Goal: Information Seeking & Learning: Learn about a topic

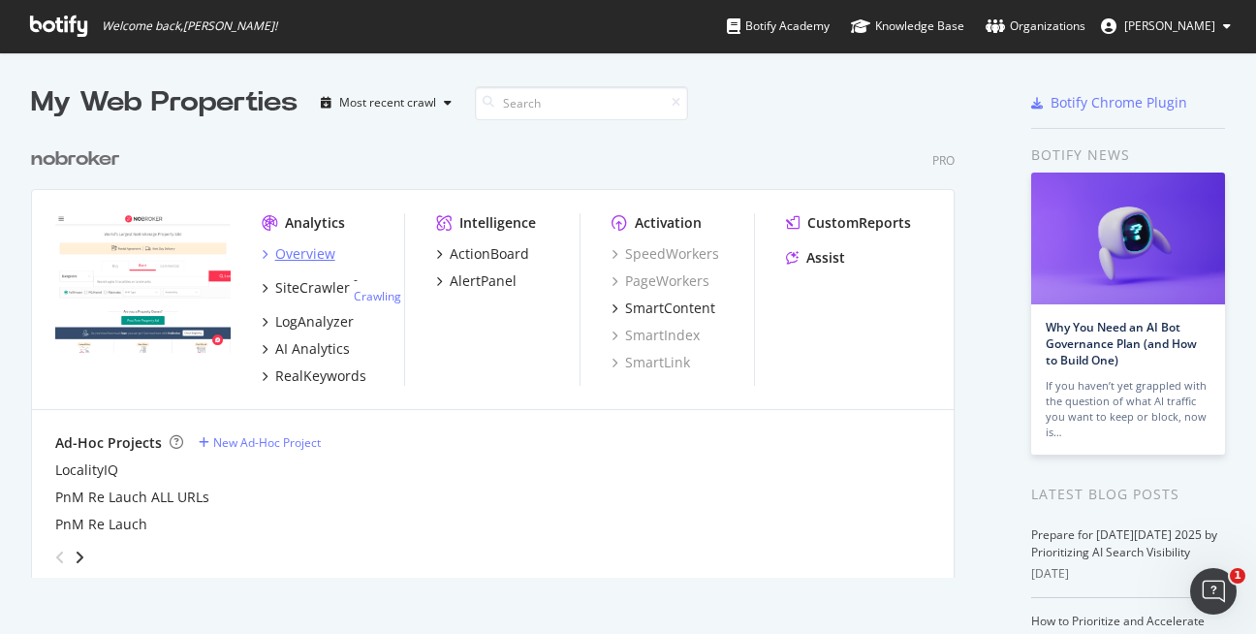
click at [305, 256] on div "Overview" at bounding box center [305, 253] width 60 height 19
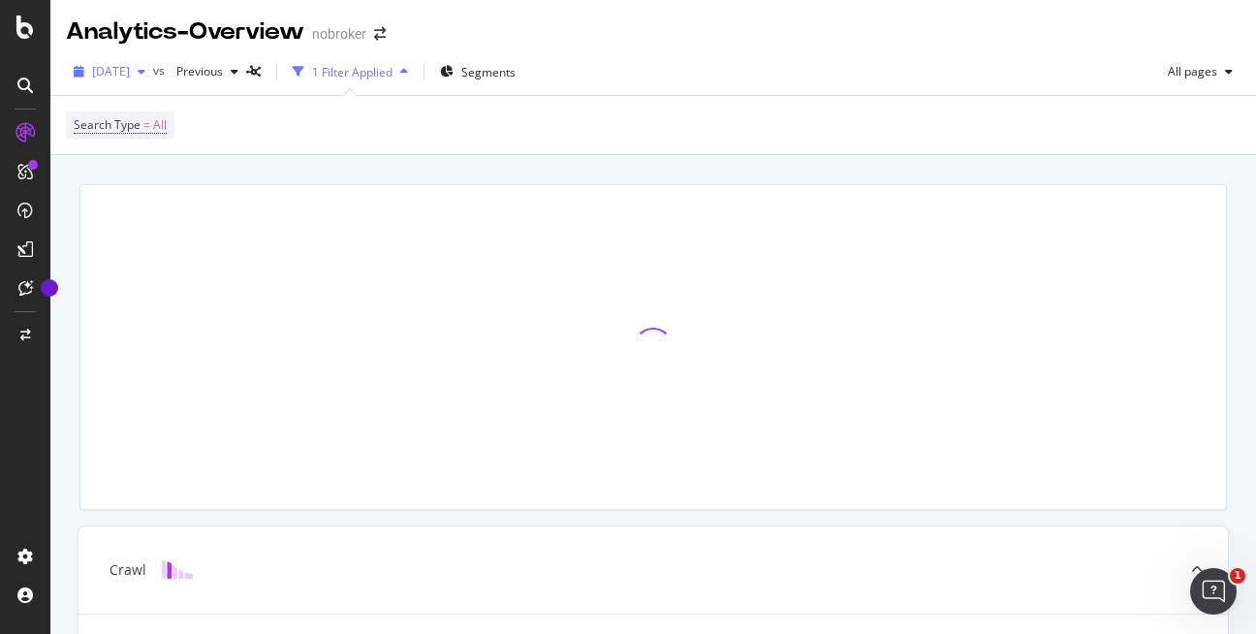
click at [145, 70] on icon "button" at bounding box center [142, 72] width 8 height 12
click at [557, 132] on div "Search Type = All" at bounding box center [653, 125] width 1174 height 58
click at [16, 90] on div at bounding box center [25, 85] width 31 height 31
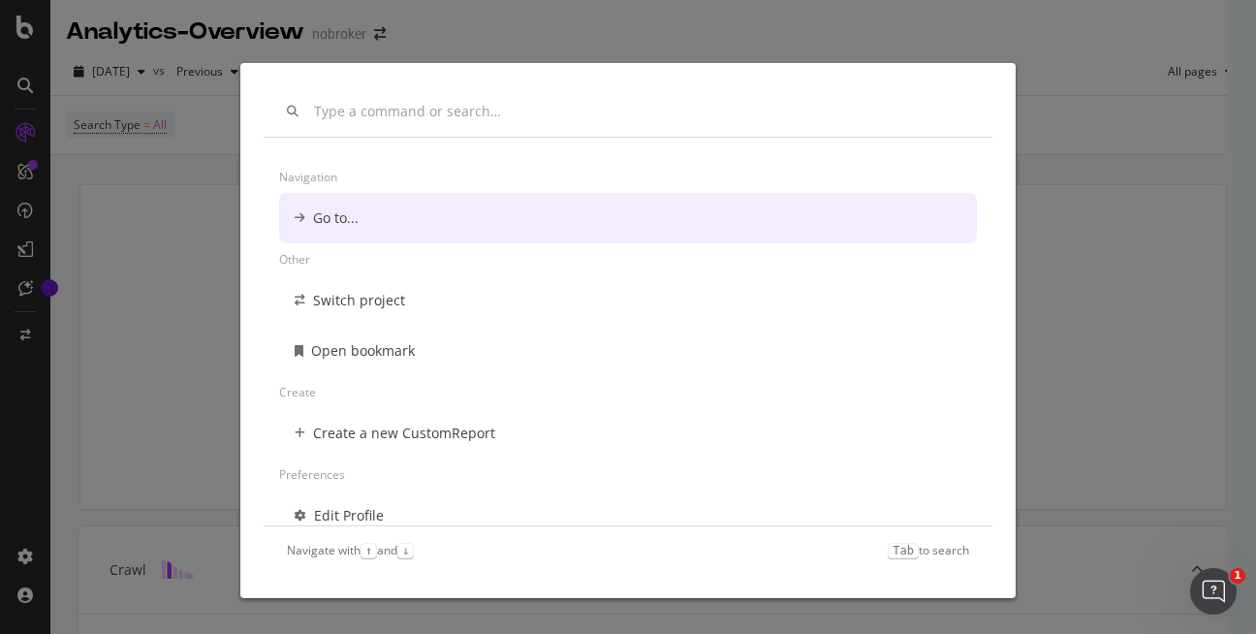
click at [202, 135] on div "Navigation Go to... Other Switch project Open bookmark Create Create a new Cust…" at bounding box center [628, 317] width 1256 height 634
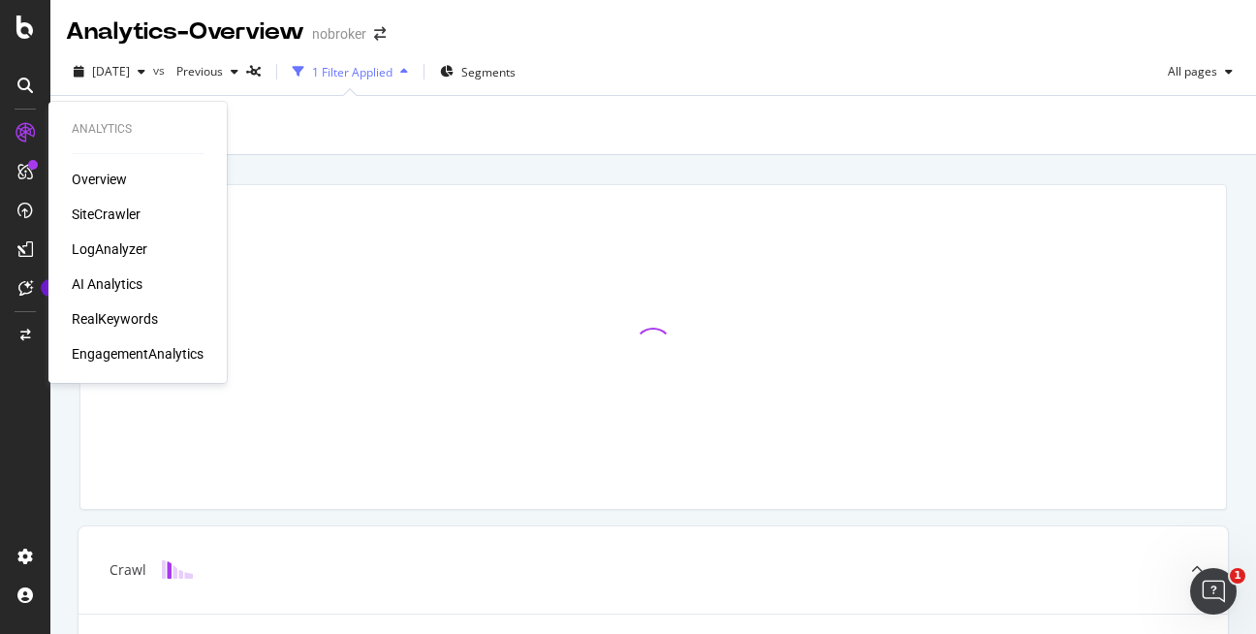
click at [137, 319] on div "RealKeywords" at bounding box center [115, 318] width 86 height 19
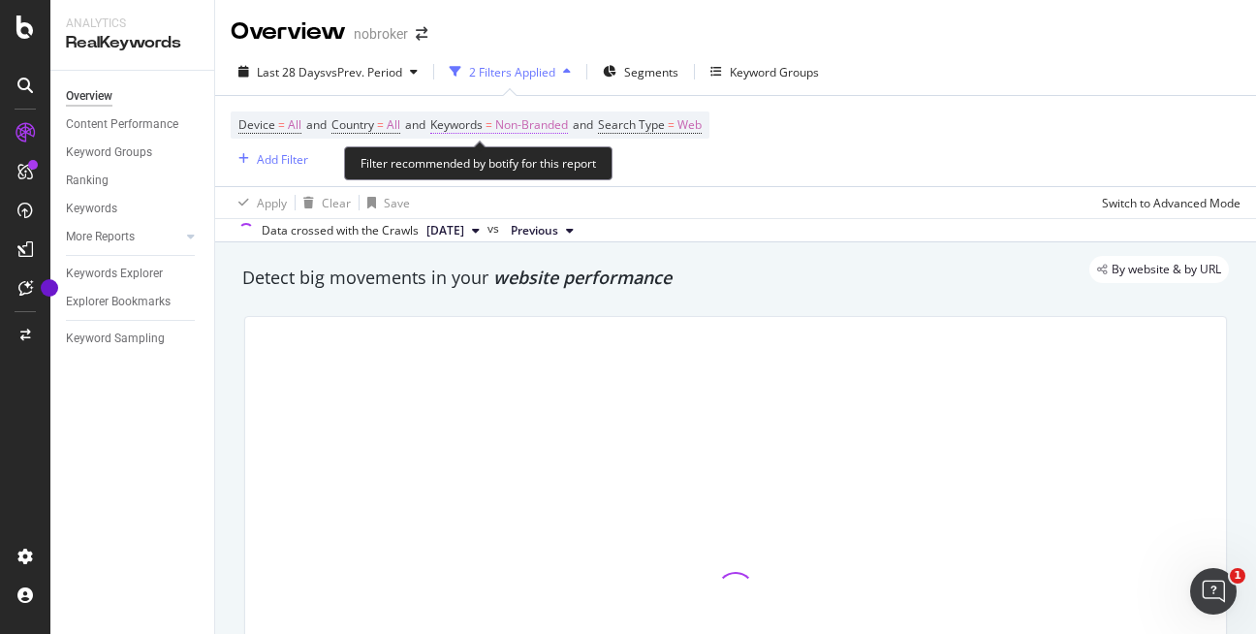
click at [568, 131] on span "Non-Branded" at bounding box center [531, 124] width 73 height 27
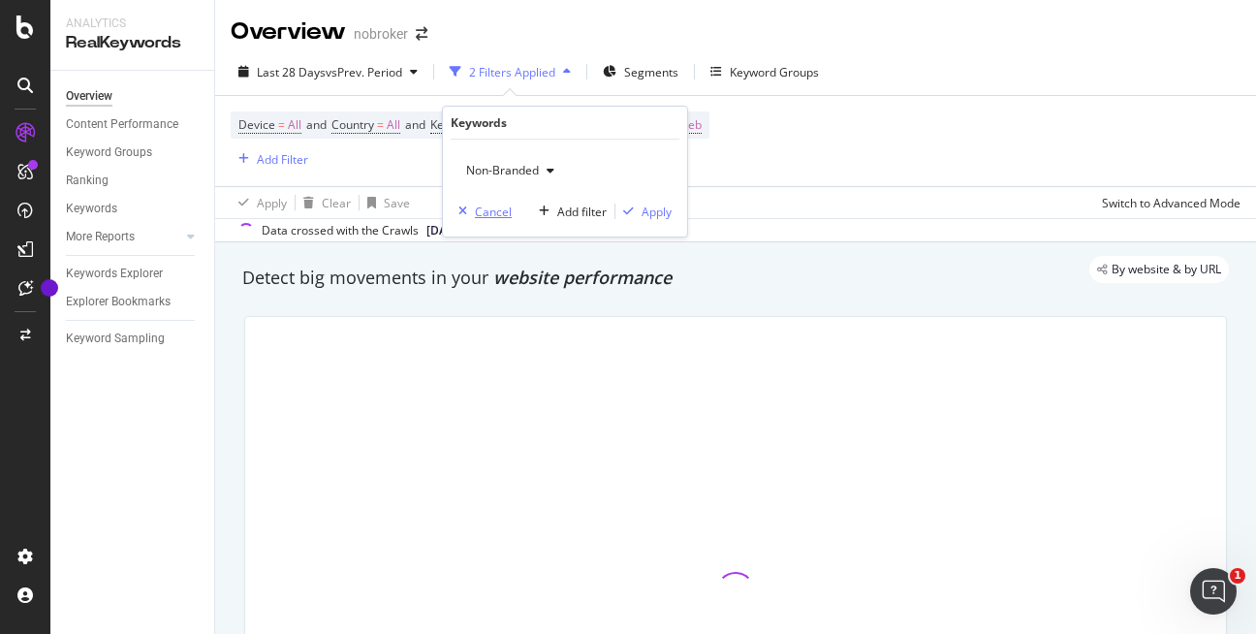
click at [464, 220] on div "Cancel" at bounding box center [481, 210] width 61 height 17
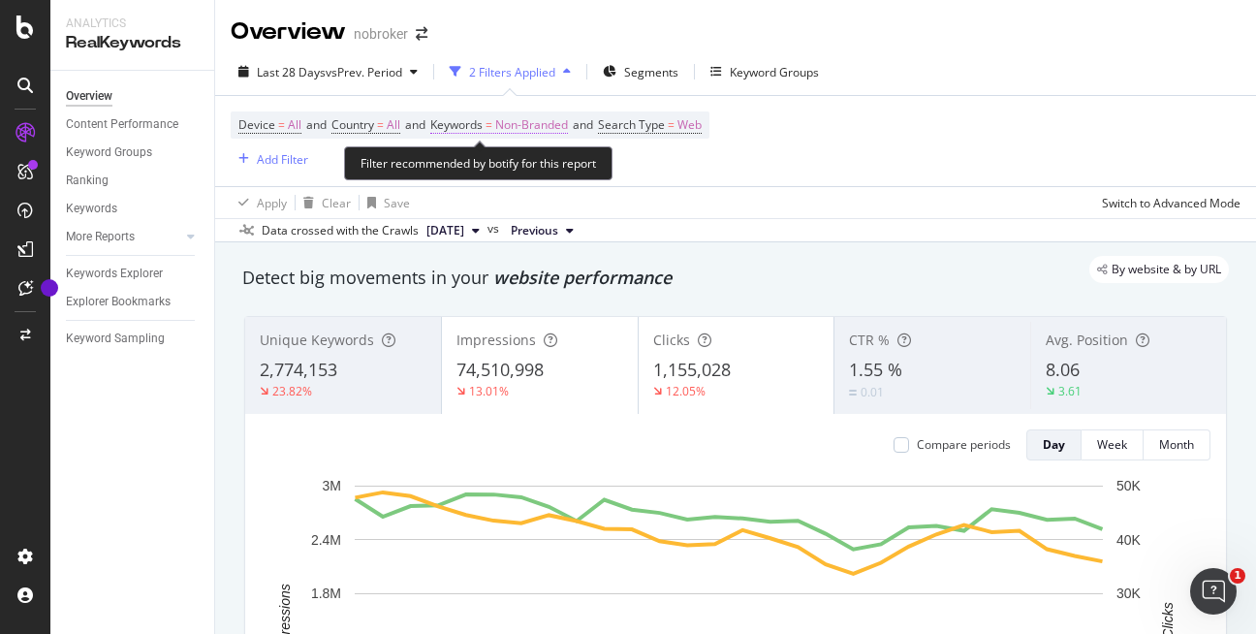
click at [568, 134] on span "Non-Branded" at bounding box center [531, 124] width 73 height 27
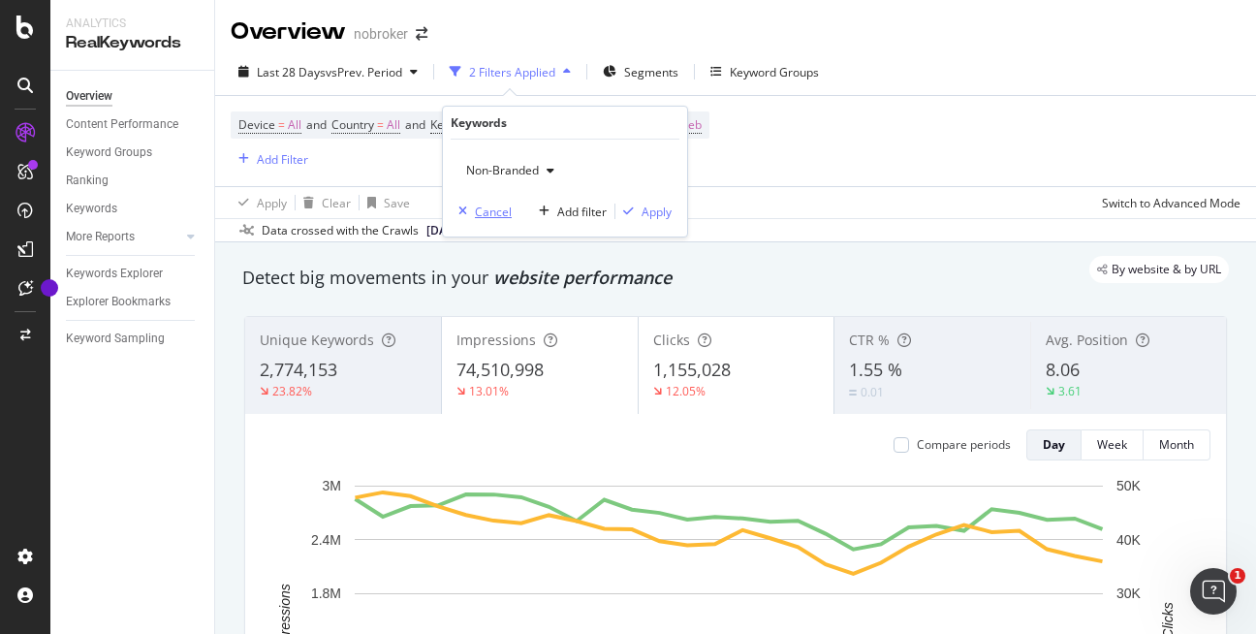
click at [467, 209] on div "button" at bounding box center [463, 211] width 24 height 12
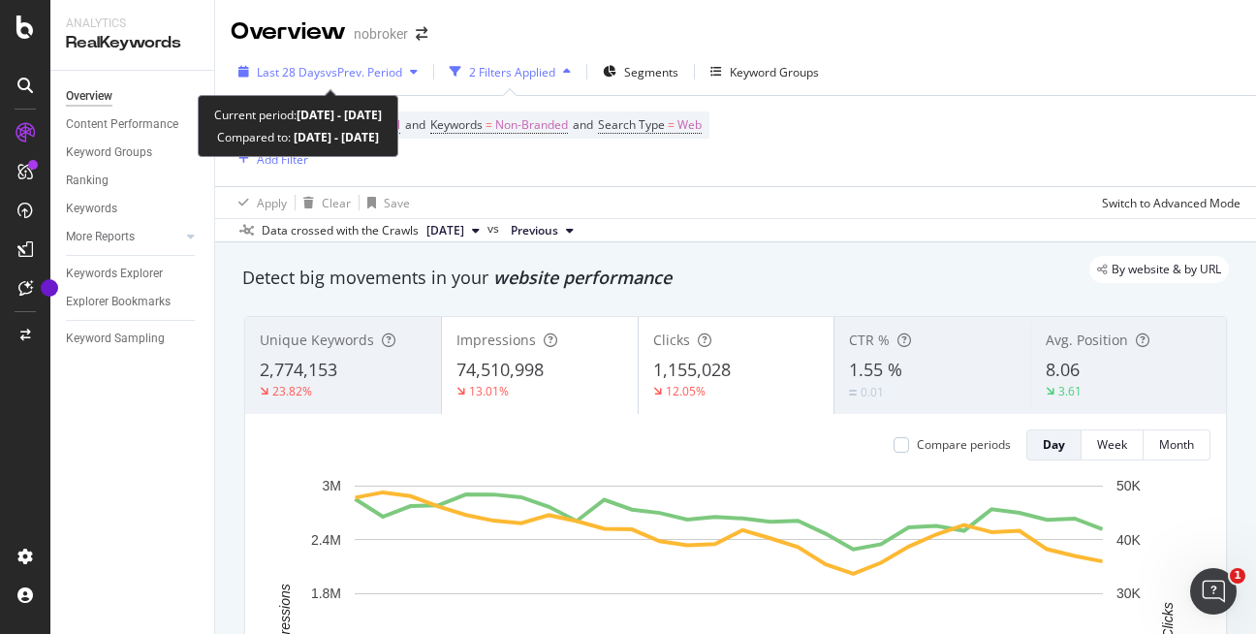
click at [394, 77] on span "vs Prev. Period" at bounding box center [364, 72] width 77 height 16
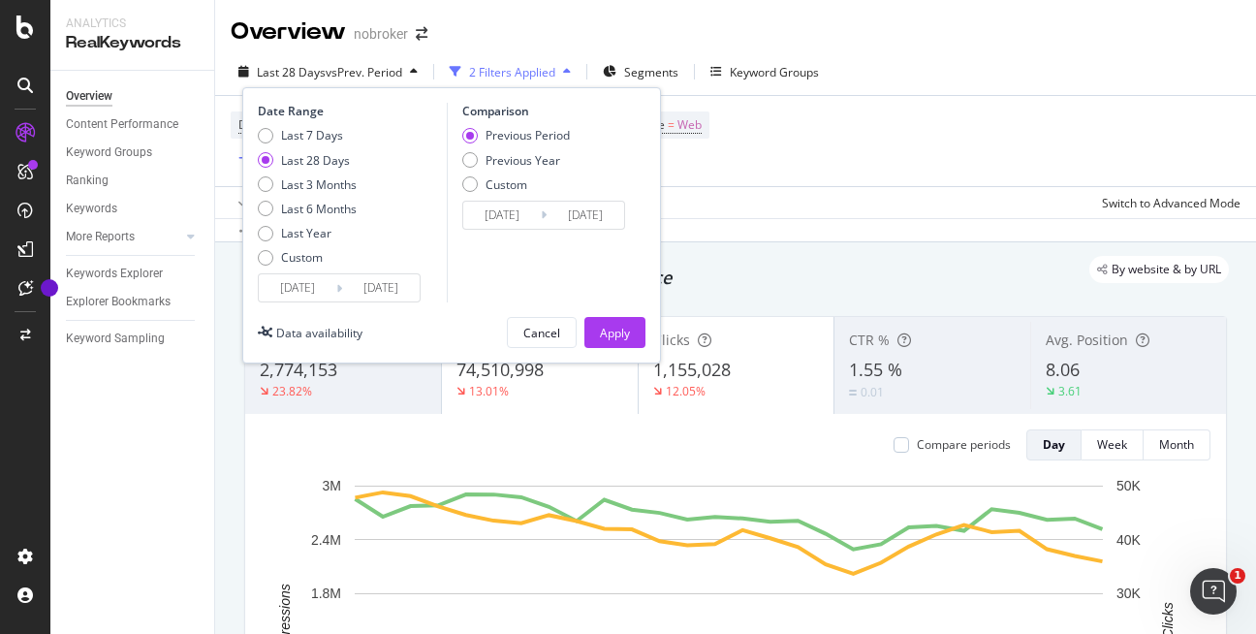
click at [629, 209] on div "Comparison Previous Period Previous Year Custom [DATE] Navigate forward to inte…" at bounding box center [539, 203] width 184 height 200
click at [759, 170] on div "Device = All and Country = All and Keywords = Non-Branded and Search Type = Web…" at bounding box center [736, 141] width 1010 height 90
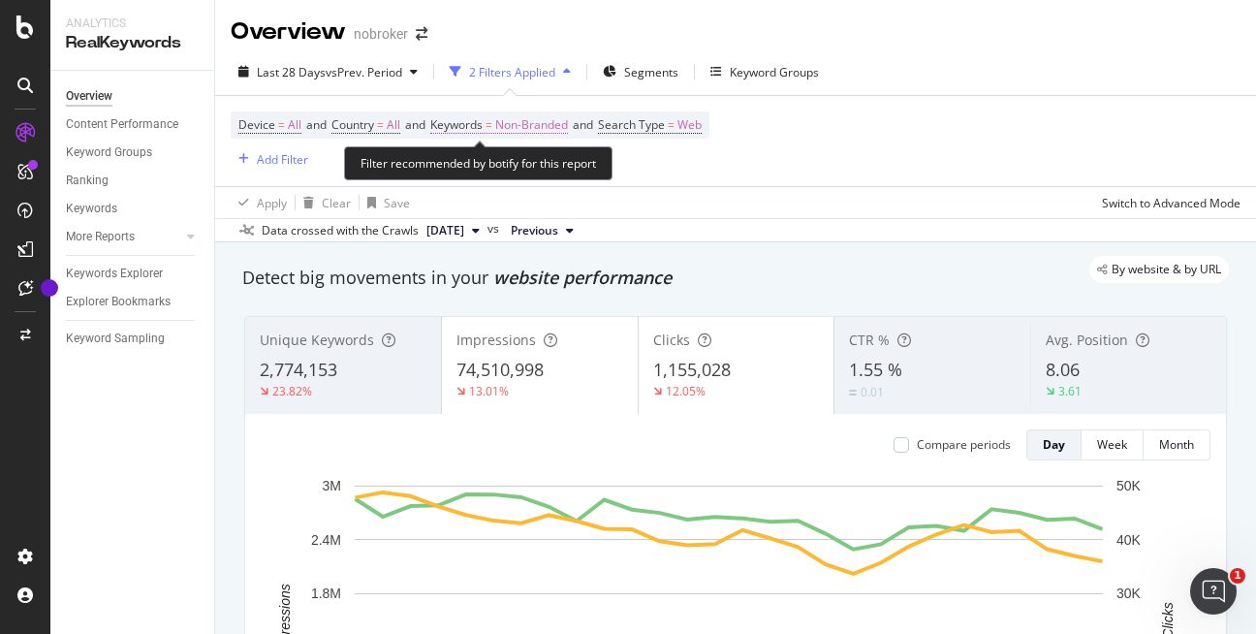
click at [528, 122] on span "Non-Branded" at bounding box center [531, 124] width 73 height 27
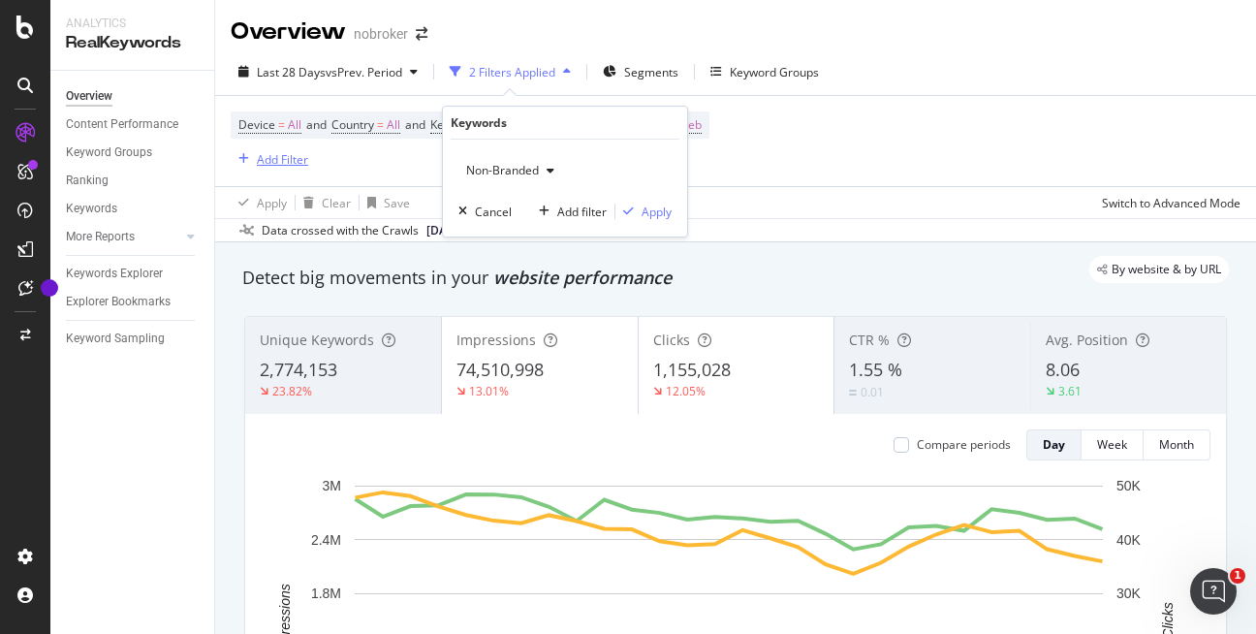
click at [258, 160] on div "Add Filter" at bounding box center [282, 159] width 51 height 16
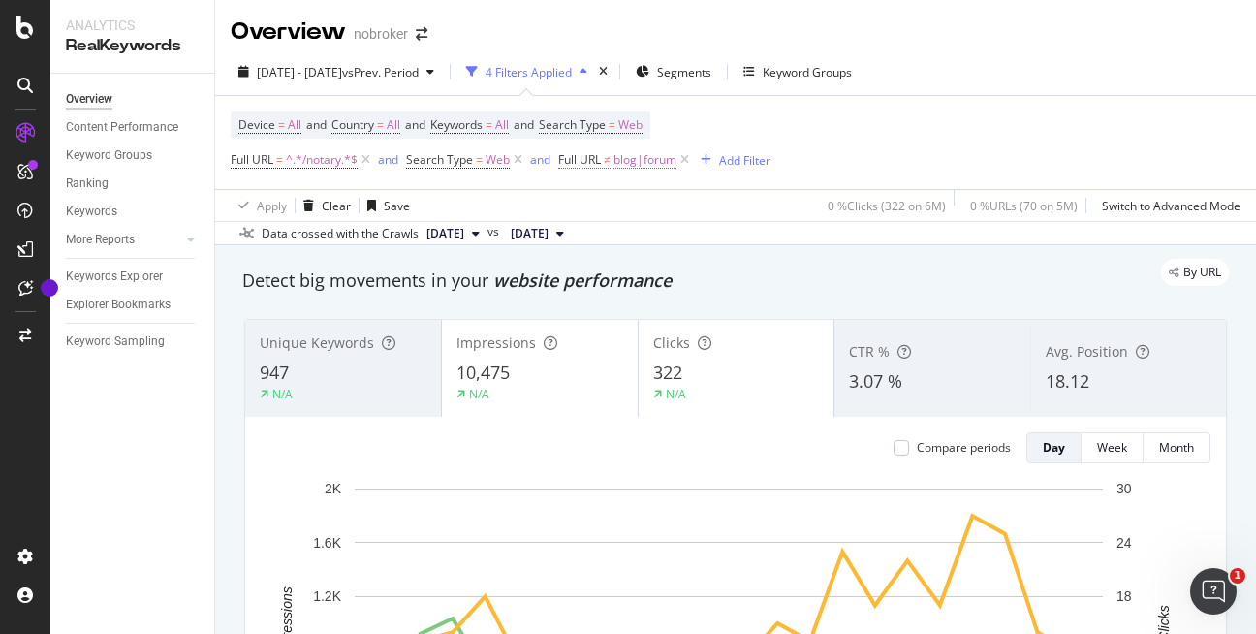
click at [608, 161] on span "≠" at bounding box center [607, 159] width 7 height 16
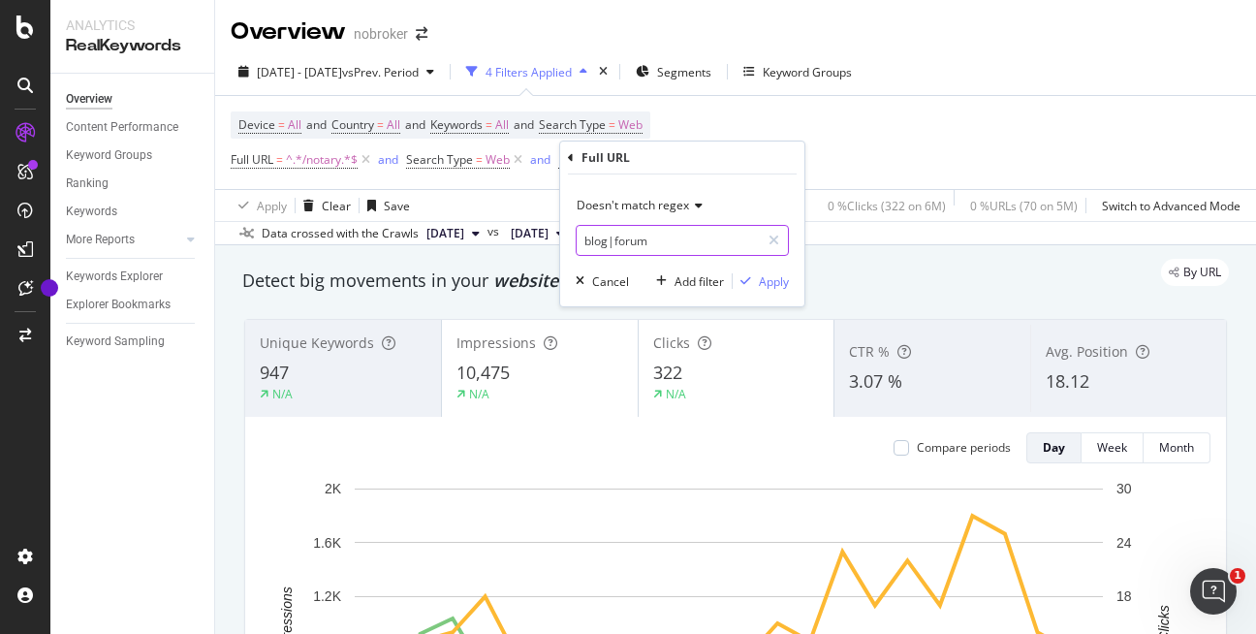
click at [663, 245] on input "blog|forum" at bounding box center [667, 240] width 183 height 31
type input "blog|forum|guides"
click at [781, 284] on div "Apply" at bounding box center [774, 281] width 30 height 16
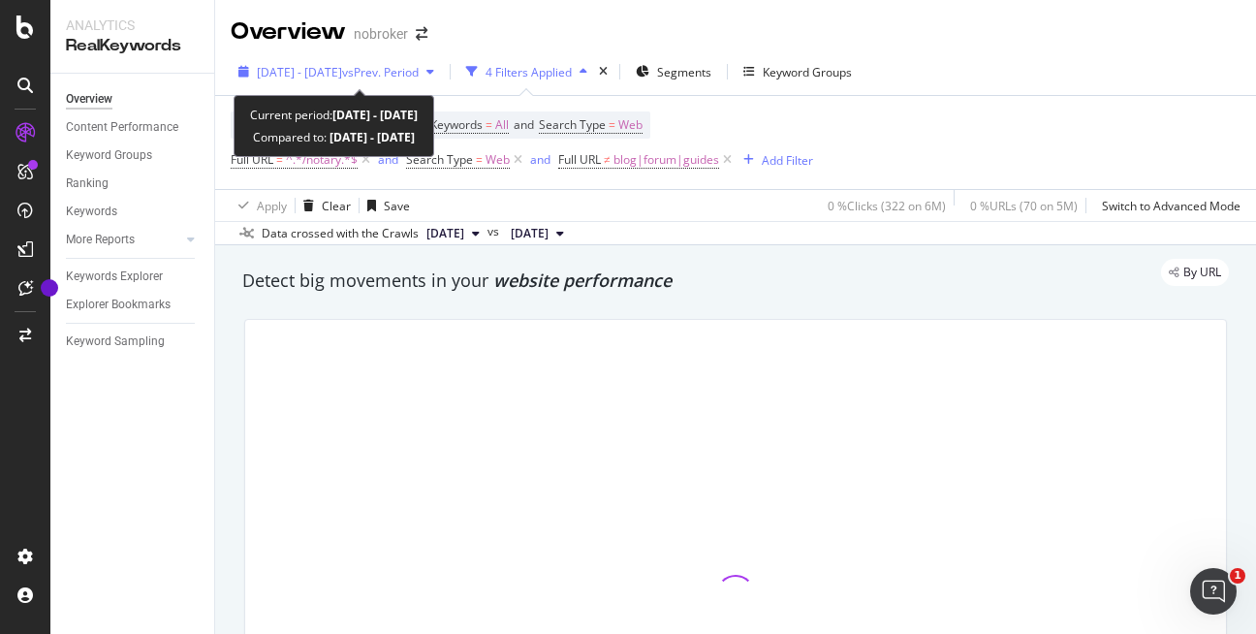
click at [419, 66] on span "vs Prev. Period" at bounding box center [380, 72] width 77 height 16
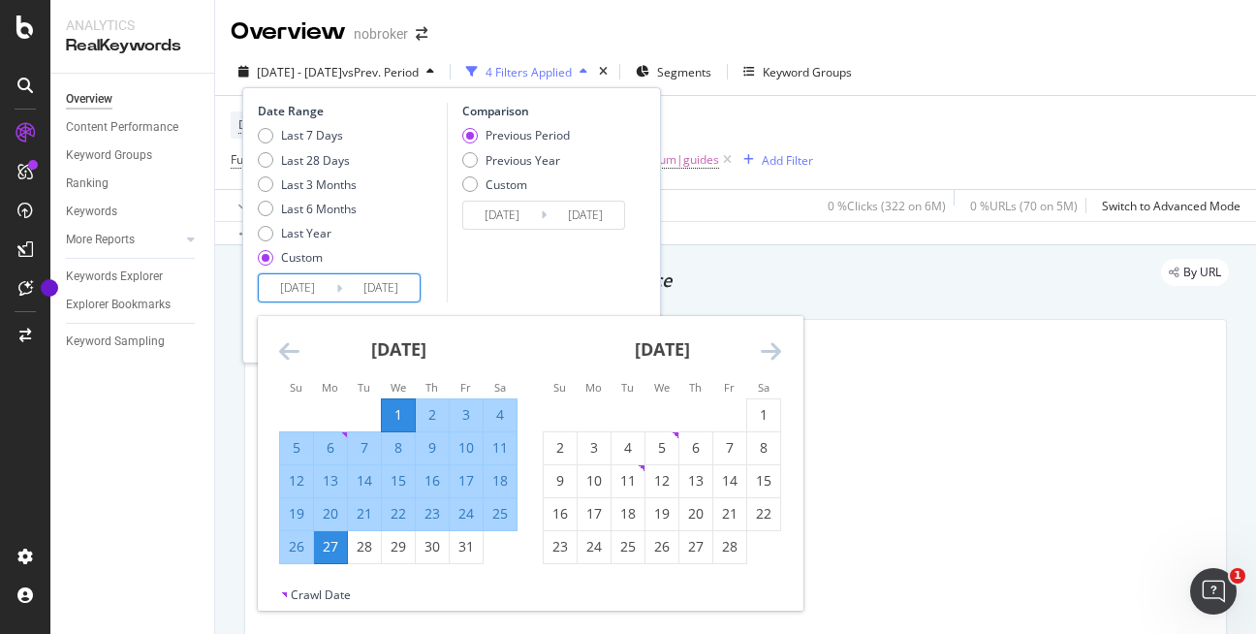
click at [302, 294] on input "2025/01/01" at bounding box center [298, 287] width 78 height 27
click at [772, 350] on icon "Move forward to switch to the next month." at bounding box center [771, 350] width 20 height 23
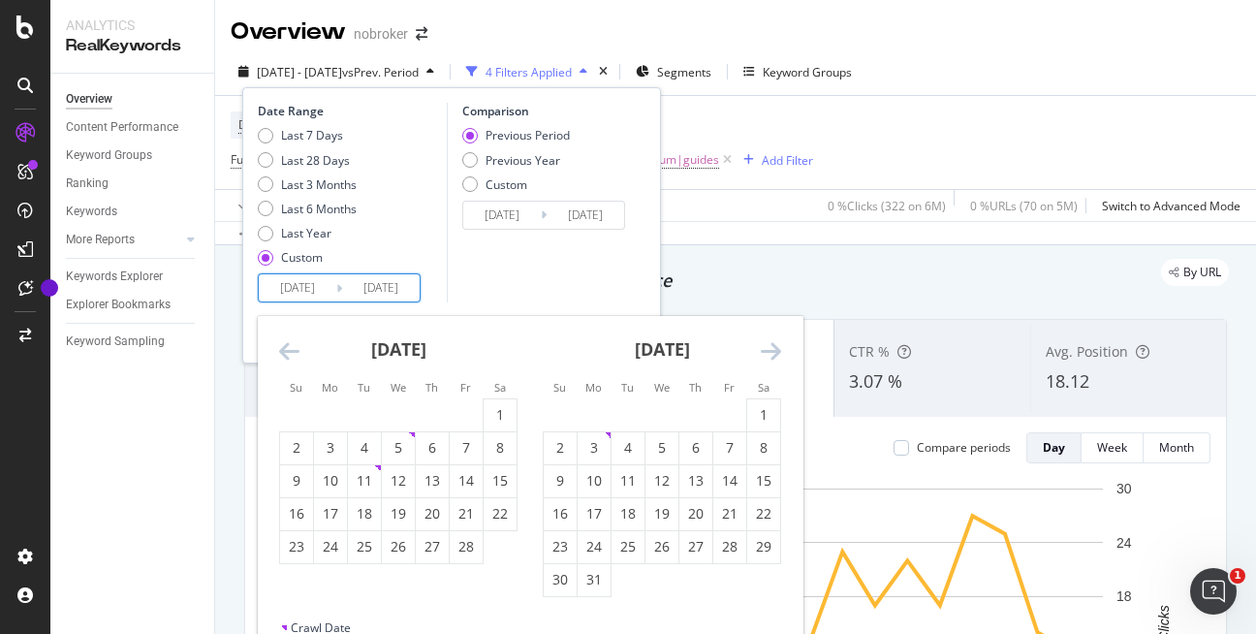
click at [772, 350] on icon "Move forward to switch to the next month." at bounding box center [771, 350] width 20 height 23
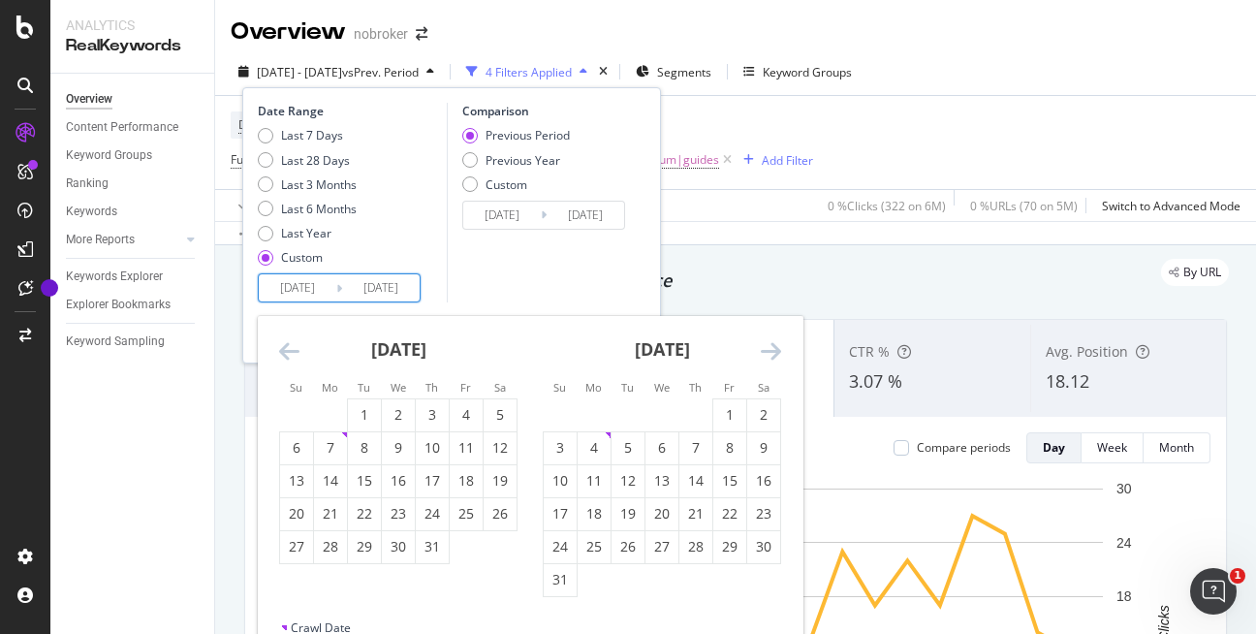
click at [772, 350] on icon "Move forward to switch to the next month." at bounding box center [771, 350] width 20 height 23
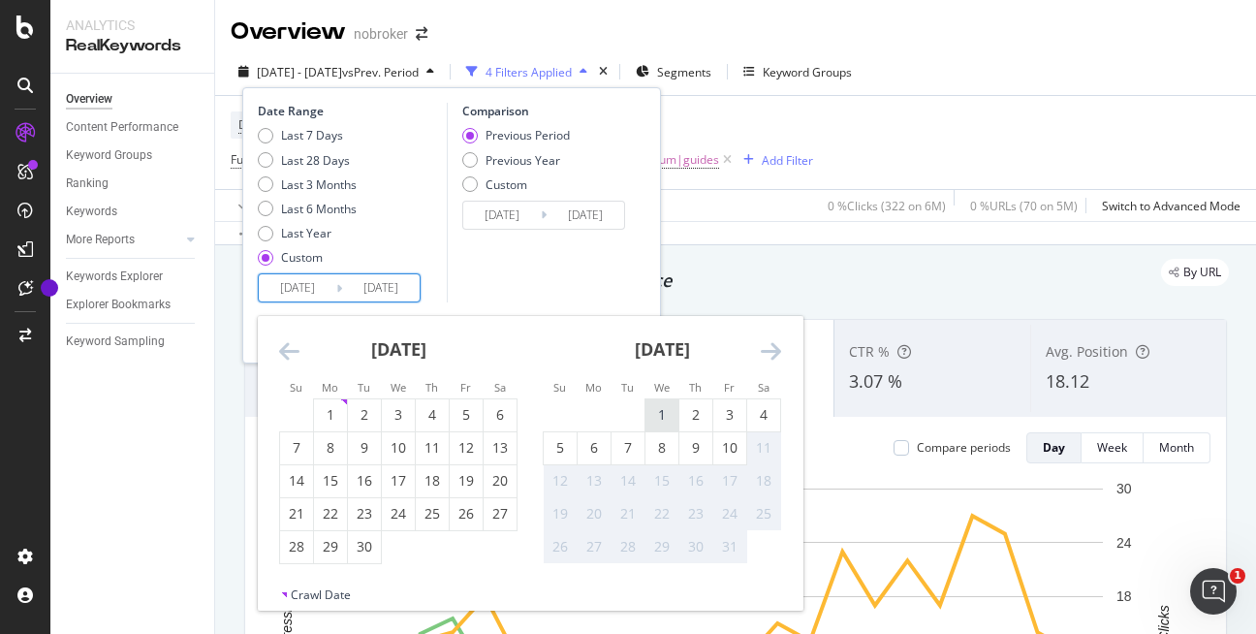
click at [667, 420] on div "1" at bounding box center [661, 414] width 33 height 19
type input "2025/10/01"
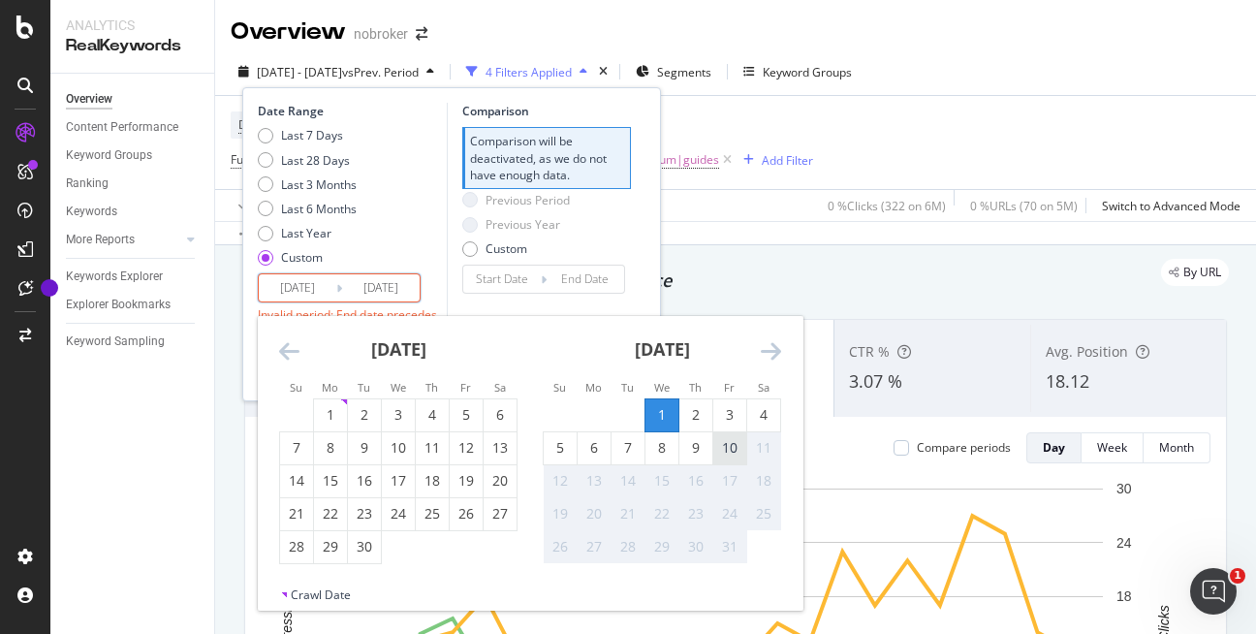
click at [733, 457] on div "10" at bounding box center [729, 447] width 33 height 19
type input "[DATE]"
type input "2025/09/21"
type input "2025/09/30"
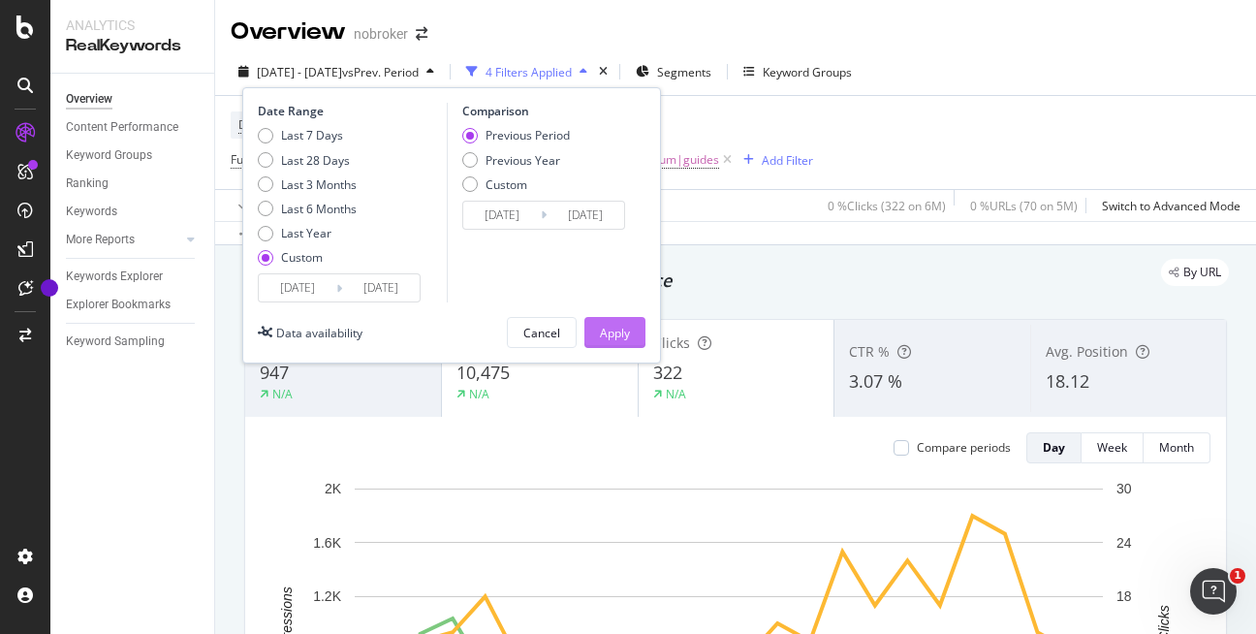
click at [604, 320] on div "Apply" at bounding box center [615, 332] width 30 height 29
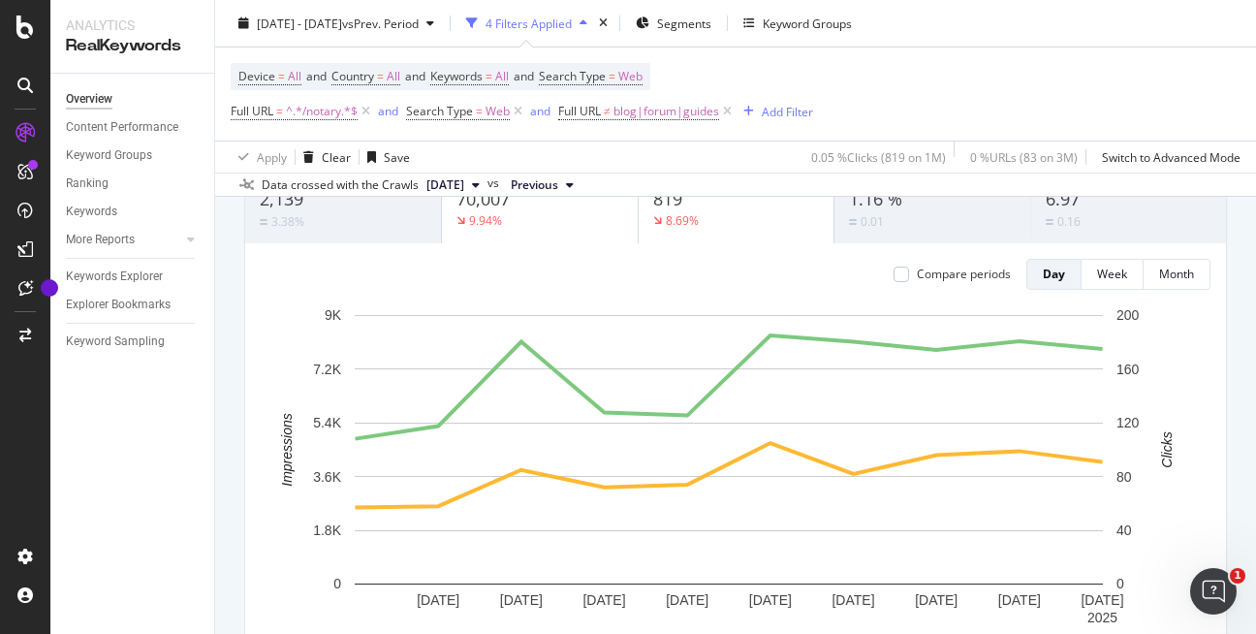
scroll to position [128, 0]
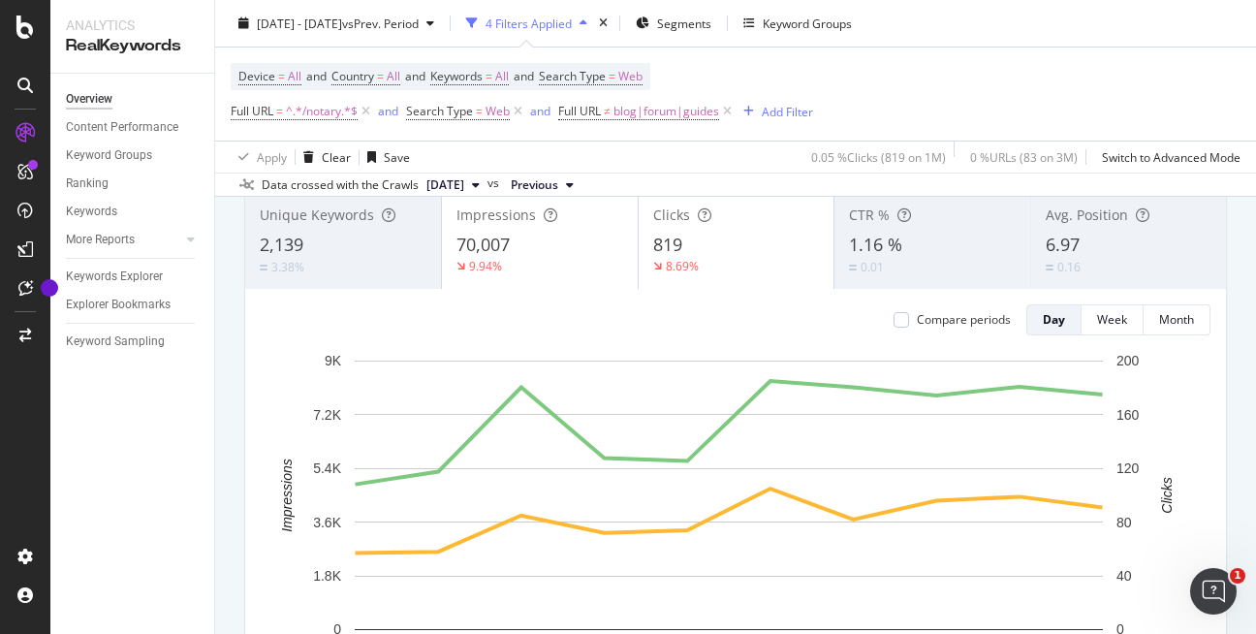
click at [593, 282] on div "Impressions 70,007 9.94%" at bounding box center [540, 240] width 196 height 87
